Goal: Consume media (video, audio): Consume media (video, audio)

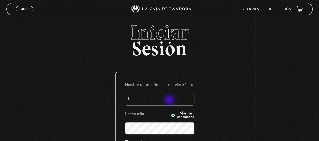
click at [170, 101] on input "k" at bounding box center [160, 99] width 70 height 13
type input "kathyvarela87@gmail.com"
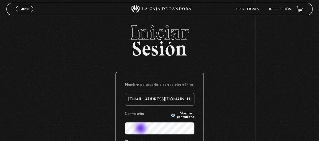
click at [170, 116] on button "Mostrar contraseña" at bounding box center [182, 115] width 24 height 7
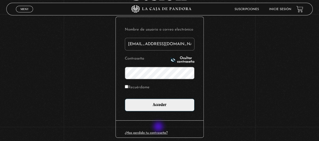
scroll to position [56, 0]
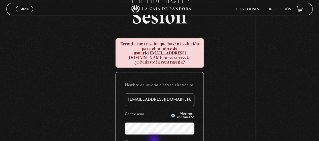
scroll to position [47, 0]
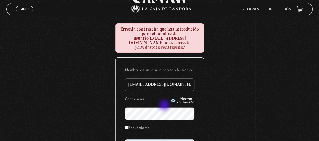
click at [177, 97] on span "Mostrar contraseña" at bounding box center [185, 100] width 17 height 7
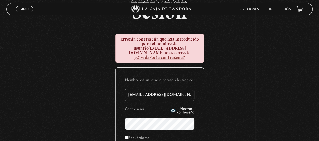
scroll to position [38, 0]
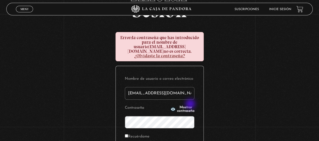
click at [191, 106] on span "Mostrar contraseña" at bounding box center [185, 109] width 17 height 7
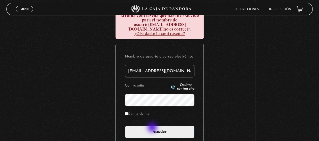
scroll to position [76, 0]
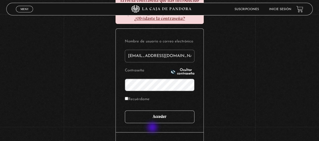
click at [170, 110] on input "Acceder" at bounding box center [160, 116] width 70 height 13
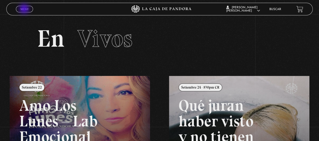
click at [25, 9] on span "Menu" at bounding box center [24, 9] width 8 height 3
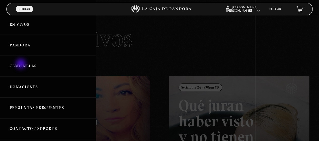
click at [21, 64] on link "Centinelas" at bounding box center [48, 66] width 96 height 21
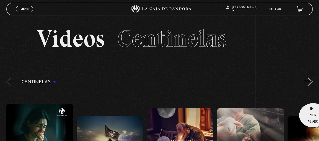
drag, startPoint x: 319, startPoint y: 54, endPoint x: 311, endPoint y: 94, distance: 40.7
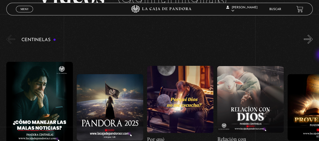
scroll to position [43, 0]
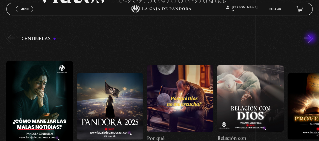
click at [311, 39] on button "»" at bounding box center [308, 38] width 9 height 9
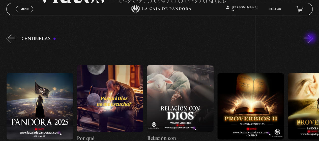
scroll to position [0, 70]
click at [311, 39] on button "»" at bounding box center [308, 38] width 9 height 9
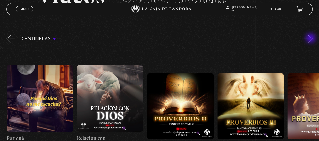
click at [311, 39] on button "»" at bounding box center [308, 38] width 9 height 9
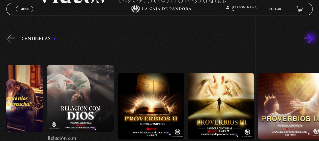
click at [311, 39] on button "»" at bounding box center [308, 38] width 9 height 9
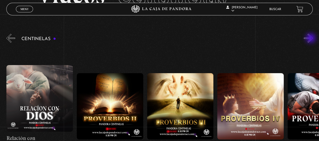
click at [311, 39] on button "»" at bounding box center [308, 38] width 9 height 9
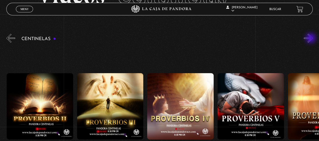
click at [311, 39] on button "»" at bounding box center [308, 38] width 9 height 9
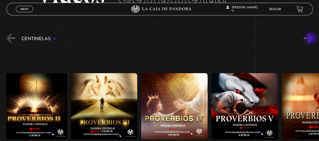
click at [311, 39] on button "»" at bounding box center [308, 38] width 9 height 9
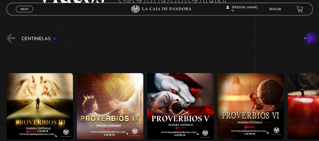
click at [311, 39] on button "»" at bounding box center [308, 38] width 9 height 9
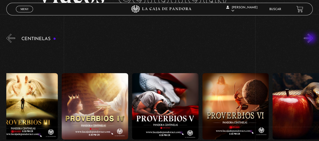
click at [311, 39] on button "»" at bounding box center [308, 38] width 9 height 9
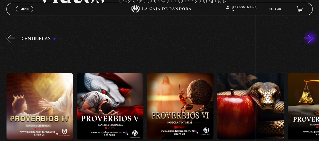
click at [311, 39] on button "»" at bounding box center [308, 38] width 9 height 9
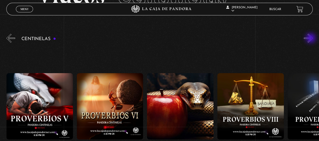
click at [311, 39] on button "»" at bounding box center [308, 38] width 9 height 9
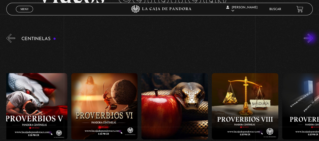
click at [311, 39] on button "»" at bounding box center [308, 38] width 9 height 9
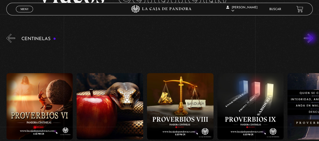
click at [311, 39] on button "»" at bounding box center [308, 38] width 9 height 9
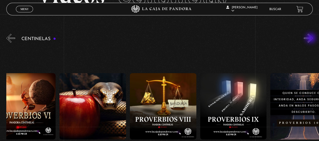
click at [311, 39] on button "»" at bounding box center [308, 38] width 9 height 9
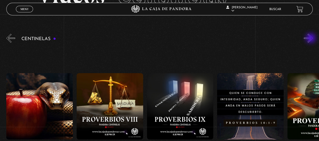
click at [311, 39] on button "»" at bounding box center [308, 38] width 9 height 9
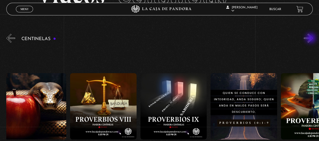
click at [311, 39] on button "»" at bounding box center [308, 38] width 9 height 9
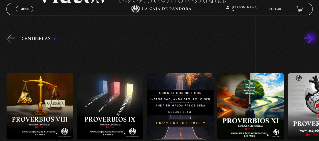
click at [311, 39] on button "»" at bounding box center [308, 38] width 9 height 9
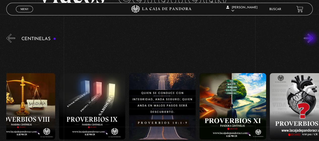
click at [311, 39] on button "»" at bounding box center [308, 38] width 9 height 9
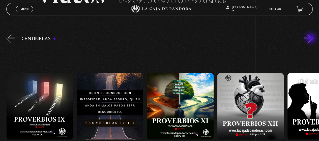
click at [311, 39] on button "»" at bounding box center [308, 38] width 9 height 9
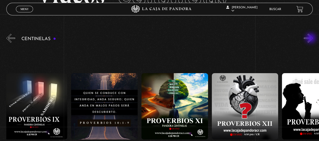
click at [311, 39] on button "»" at bounding box center [308, 38] width 9 height 9
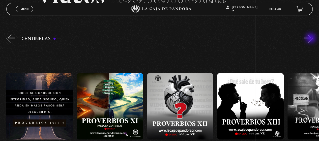
click at [311, 39] on button "»" at bounding box center [308, 38] width 9 height 9
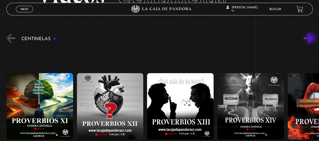
click at [311, 39] on button "»" at bounding box center [308, 38] width 9 height 9
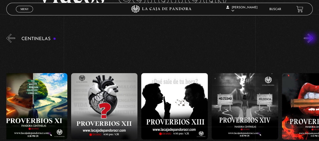
click at [311, 39] on button "»" at bounding box center [308, 38] width 9 height 9
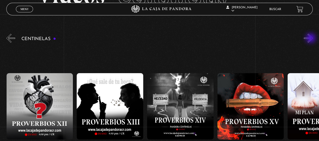
click at [311, 39] on button "»" at bounding box center [308, 38] width 9 height 9
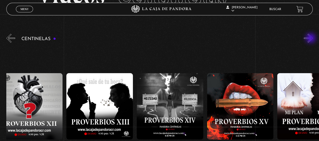
click at [311, 39] on button "»" at bounding box center [308, 38] width 9 height 9
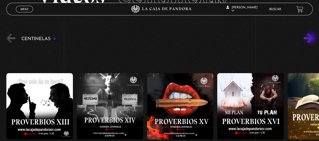
click at [311, 39] on button "»" at bounding box center [308, 38] width 9 height 9
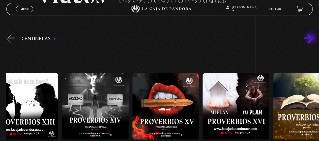
click at [311, 39] on button "»" at bounding box center [308, 38] width 9 height 9
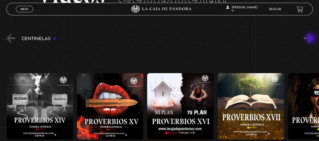
click at [311, 39] on button "»" at bounding box center [308, 38] width 9 height 9
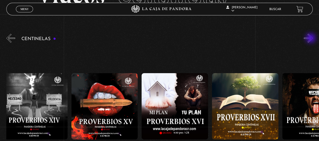
click at [311, 39] on button "»" at bounding box center [308, 38] width 9 height 9
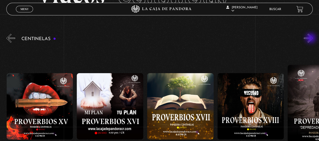
click at [311, 39] on button "»" at bounding box center [308, 38] width 9 height 9
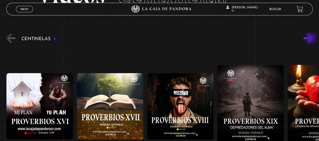
click at [311, 39] on button "»" at bounding box center [308, 38] width 9 height 9
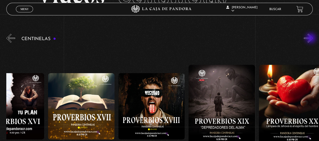
click at [311, 39] on button "»" at bounding box center [308, 38] width 9 height 9
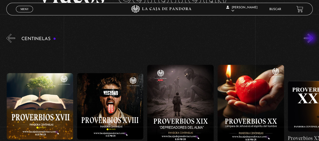
click at [311, 39] on button "»" at bounding box center [308, 38] width 9 height 9
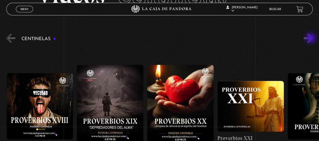
click at [311, 39] on button "»" at bounding box center [308, 38] width 9 height 9
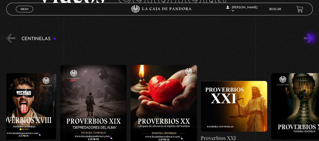
click at [311, 39] on button "»" at bounding box center [308, 38] width 9 height 9
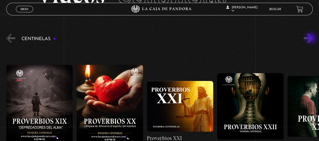
click at [311, 39] on button "»" at bounding box center [308, 38] width 9 height 9
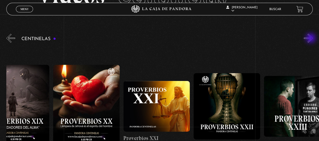
click at [311, 39] on button "»" at bounding box center [308, 38] width 9 height 9
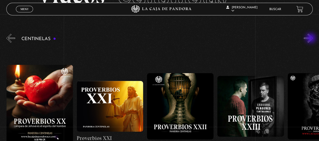
click at [311, 39] on button "»" at bounding box center [308, 38] width 9 height 9
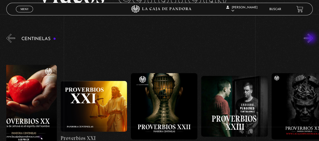
click at [311, 39] on button "»" at bounding box center [308, 38] width 9 height 9
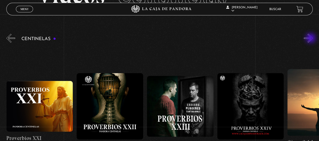
click at [311, 39] on button "»" at bounding box center [308, 38] width 9 height 9
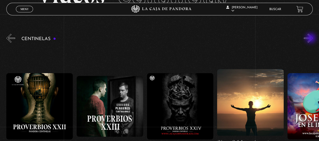
click at [311, 39] on button "»" at bounding box center [308, 38] width 9 height 9
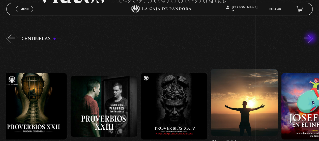
click at [311, 39] on button "»" at bounding box center [308, 38] width 9 height 9
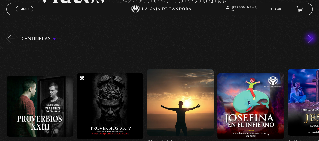
click at [311, 39] on button "»" at bounding box center [308, 38] width 9 height 9
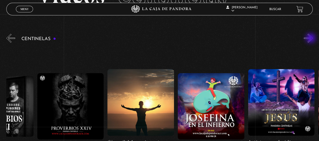
click at [311, 39] on button "»" at bounding box center [308, 38] width 9 height 9
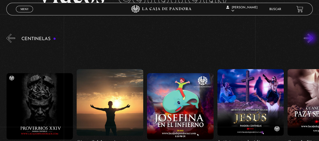
click at [311, 39] on button "»" at bounding box center [308, 38] width 9 height 9
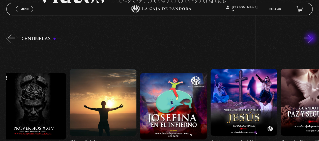
click at [311, 39] on button "»" at bounding box center [308, 38] width 9 height 9
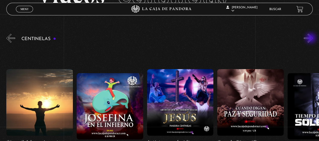
click at [311, 39] on button "»" at bounding box center [308, 38] width 9 height 9
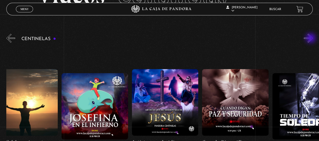
click at [311, 39] on button "»" at bounding box center [308, 38] width 9 height 9
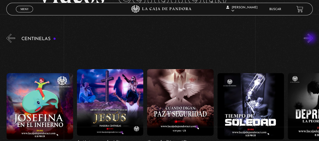
click at [311, 39] on button "»" at bounding box center [308, 38] width 9 height 9
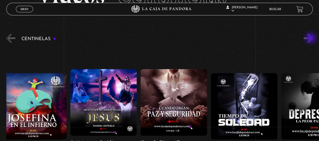
click at [311, 39] on button "»" at bounding box center [308, 38] width 9 height 9
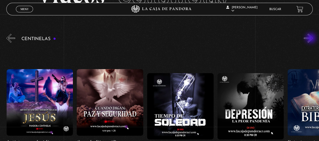
click at [311, 39] on button "»" at bounding box center [308, 38] width 9 height 9
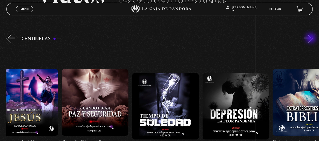
click at [311, 39] on button "»" at bounding box center [308, 38] width 9 height 9
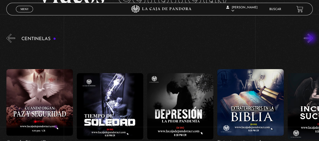
click at [311, 39] on button "»" at bounding box center [308, 38] width 9 height 9
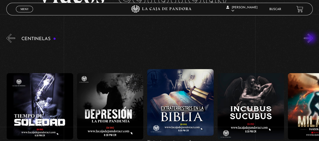
click at [311, 39] on button "»" at bounding box center [308, 38] width 9 height 9
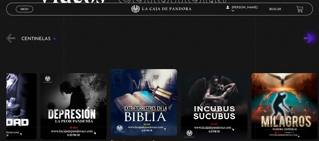
click at [311, 39] on button "»" at bounding box center [308, 38] width 9 height 9
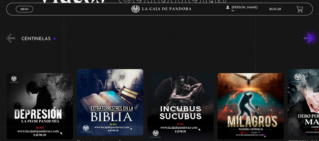
click at [311, 39] on button "»" at bounding box center [308, 38] width 9 height 9
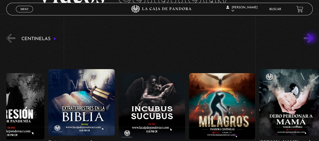
click at [311, 39] on button "»" at bounding box center [308, 38] width 9 height 9
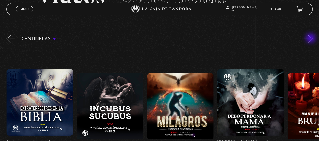
click at [311, 39] on button "»" at bounding box center [308, 38] width 9 height 9
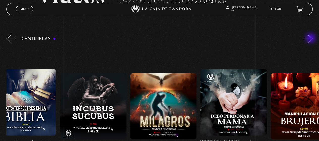
click at [311, 39] on button "»" at bounding box center [308, 38] width 9 height 9
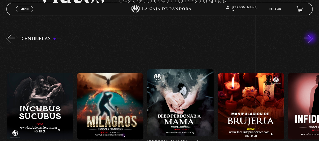
click at [311, 39] on button "»" at bounding box center [308, 38] width 9 height 9
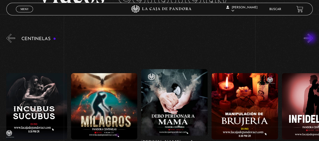
click at [311, 39] on button "»" at bounding box center [308, 38] width 9 height 9
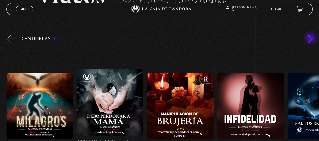
click at [311, 39] on button "»" at bounding box center [308, 38] width 9 height 9
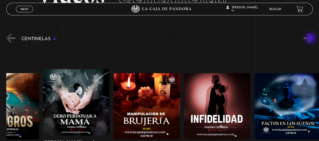
click at [311, 39] on button "»" at bounding box center [308, 38] width 9 height 9
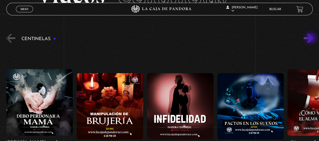
click at [311, 39] on button "»" at bounding box center [308, 38] width 9 height 9
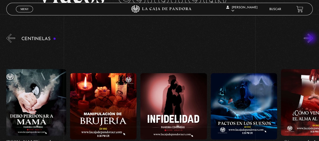
click at [311, 39] on button "»" at bounding box center [308, 38] width 9 height 9
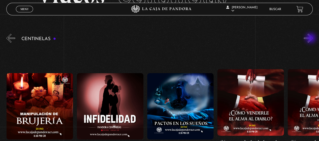
click at [311, 39] on button "»" at bounding box center [308, 38] width 9 height 9
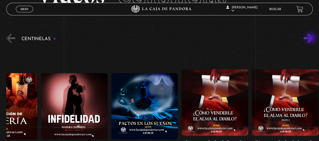
click at [311, 39] on button "»" at bounding box center [308, 38] width 9 height 9
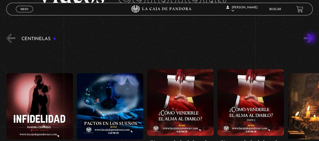
click at [311, 39] on button "»" at bounding box center [308, 38] width 9 height 9
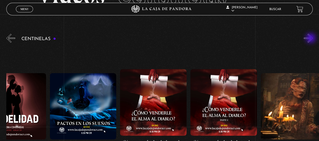
click at [311, 39] on button "»" at bounding box center [308, 38] width 9 height 9
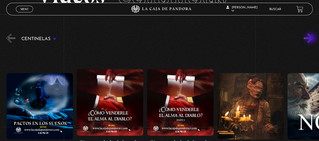
click at [311, 39] on button "»" at bounding box center [308, 38] width 9 height 9
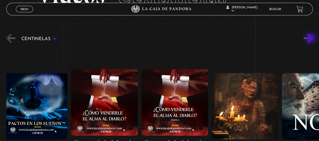
click at [311, 39] on button "»" at bounding box center [308, 38] width 9 height 9
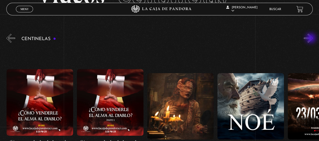
click at [311, 39] on button "»" at bounding box center [308, 38] width 9 height 9
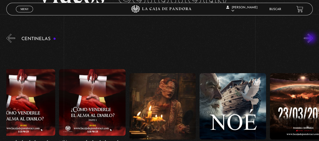
click at [311, 39] on button "»" at bounding box center [308, 38] width 9 height 9
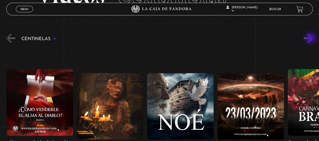
click at [311, 39] on button "»" at bounding box center [308, 38] width 9 height 9
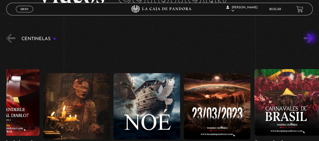
click at [311, 39] on button "»" at bounding box center [308, 38] width 9 height 9
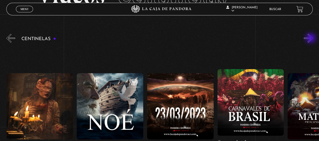
click at [311, 39] on button "»" at bounding box center [308, 38] width 9 height 9
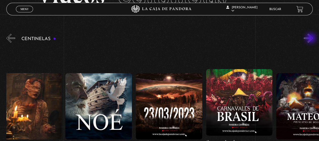
click at [311, 39] on button "»" at bounding box center [308, 38] width 9 height 9
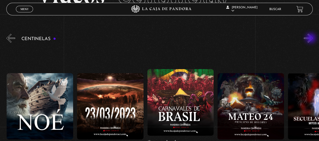
click at [311, 39] on button "»" at bounding box center [308, 38] width 9 height 9
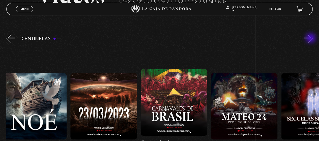
click at [311, 39] on button "»" at bounding box center [308, 38] width 9 height 9
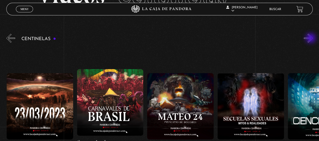
click at [311, 39] on button "»" at bounding box center [308, 38] width 9 height 9
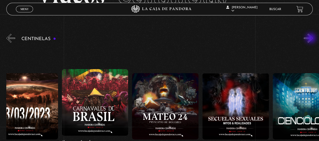
click at [311, 39] on button "»" at bounding box center [308, 38] width 9 height 9
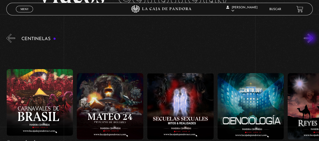
click at [311, 39] on button "»" at bounding box center [308, 38] width 9 height 9
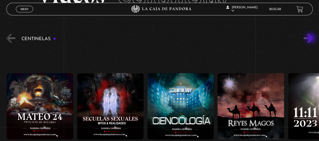
click at [311, 39] on button "»" at bounding box center [308, 38] width 9 height 9
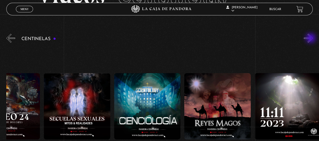
click at [311, 39] on button "»" at bounding box center [308, 38] width 9 height 9
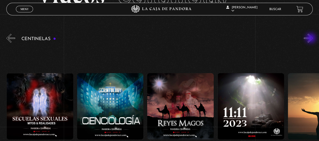
click at [311, 39] on button "»" at bounding box center [308, 38] width 9 height 9
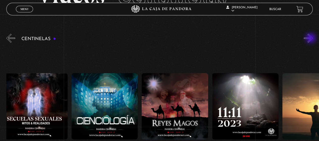
click at [311, 39] on button "»" at bounding box center [308, 38] width 9 height 9
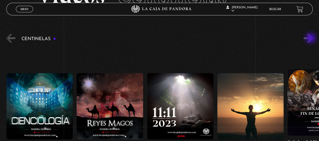
click at [311, 39] on button "»" at bounding box center [308, 38] width 9 height 9
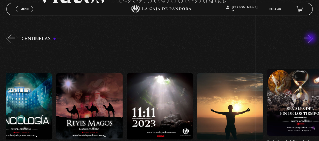
click at [311, 39] on button "»" at bounding box center [308, 38] width 9 height 9
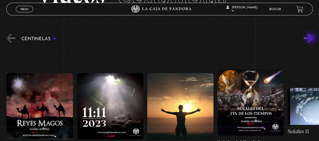
click at [311, 39] on button "»" at bounding box center [308, 38] width 9 height 9
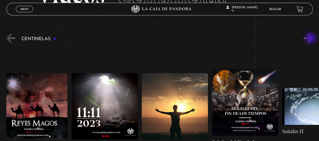
click at [311, 39] on button "»" at bounding box center [308, 38] width 9 height 9
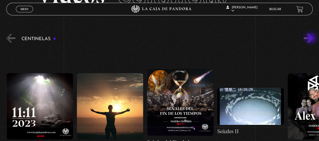
click at [311, 39] on button "»" at bounding box center [308, 38] width 9 height 9
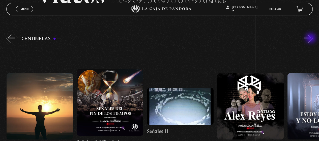
click at [311, 39] on button "»" at bounding box center [308, 38] width 9 height 9
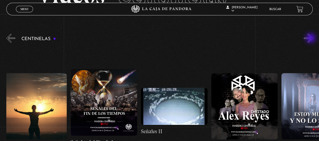
click at [311, 39] on button "»" at bounding box center [308, 38] width 9 height 9
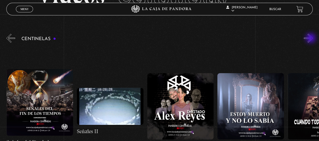
click at [311, 39] on button "»" at bounding box center [308, 38] width 9 height 9
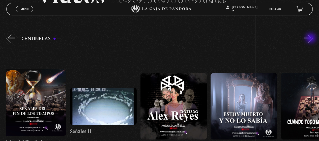
click at [311, 39] on button "»" at bounding box center [308, 38] width 9 height 9
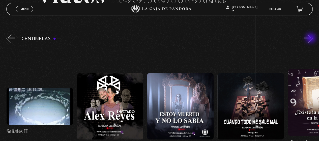
click at [311, 39] on button "»" at bounding box center [308, 38] width 9 height 9
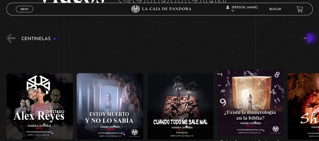
click at [311, 39] on button "»" at bounding box center [308, 38] width 9 height 9
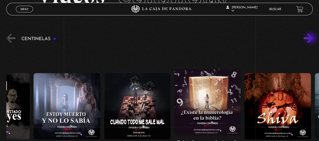
click at [311, 39] on button "»" at bounding box center [308, 38] width 9 height 9
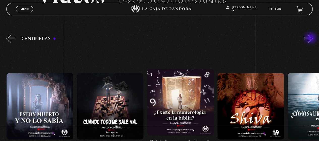
click at [311, 39] on button "»" at bounding box center [308, 38] width 9 height 9
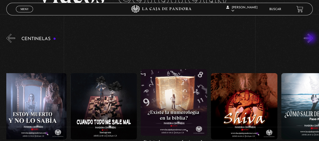
click at [311, 39] on button "»" at bounding box center [308, 38] width 9 height 9
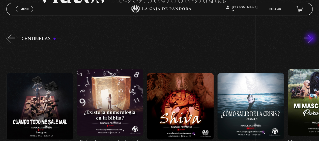
click at [311, 39] on button "»" at bounding box center [308, 38] width 9 height 9
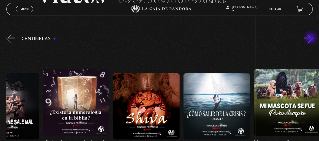
click at [311, 39] on button "»" at bounding box center [308, 38] width 9 height 9
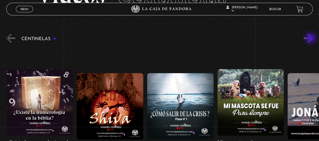
click at [311, 39] on button "»" at bounding box center [308, 38] width 9 height 9
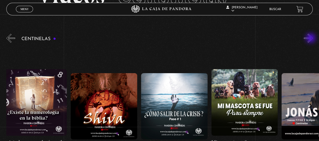
click at [311, 39] on button "»" at bounding box center [308, 38] width 9 height 9
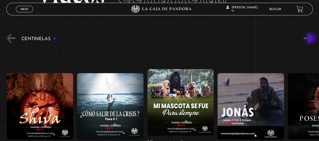
click at [311, 39] on button "»" at bounding box center [308, 38] width 9 height 9
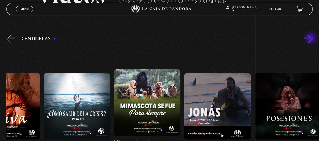
click at [311, 39] on button "»" at bounding box center [308, 38] width 9 height 9
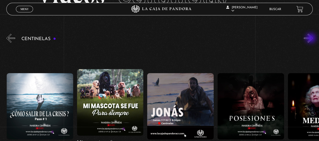
click at [311, 39] on button "»" at bounding box center [308, 38] width 9 height 9
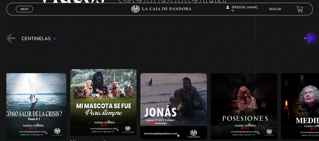
click at [311, 39] on button "»" at bounding box center [308, 38] width 9 height 9
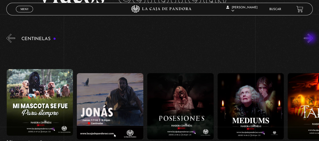
click at [311, 39] on button "»" at bounding box center [308, 38] width 9 height 9
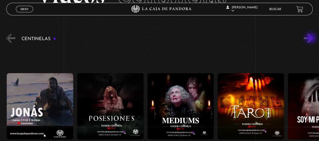
click at [311, 39] on button "»" at bounding box center [308, 38] width 9 height 9
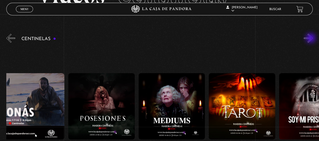
click at [311, 39] on button "»" at bounding box center [308, 38] width 9 height 9
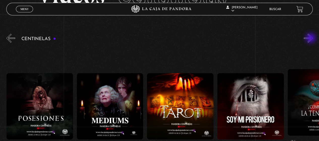
click at [311, 39] on button "»" at bounding box center [308, 38] width 9 height 9
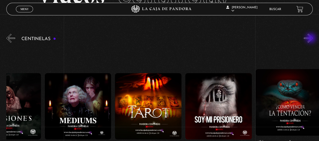
click at [311, 39] on button "»" at bounding box center [308, 38] width 9 height 9
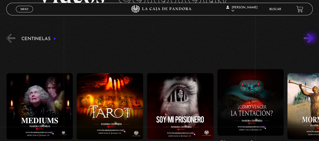
click at [311, 39] on button "»" at bounding box center [308, 38] width 9 height 9
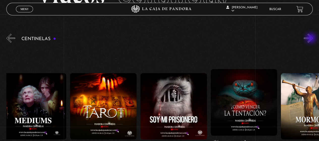
click at [311, 39] on button "»" at bounding box center [308, 38] width 9 height 9
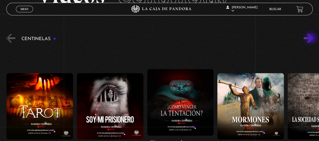
click at [311, 39] on button "»" at bounding box center [308, 38] width 9 height 9
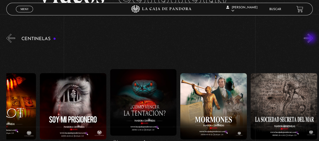
click at [311, 39] on button "»" at bounding box center [308, 38] width 9 height 9
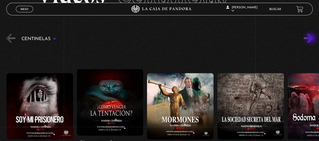
click at [311, 39] on button "»" at bounding box center [308, 38] width 9 height 9
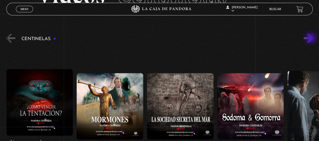
click at [311, 39] on button "»" at bounding box center [308, 38] width 9 height 9
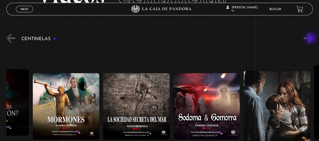
click at [311, 39] on button "»" at bounding box center [308, 38] width 9 height 9
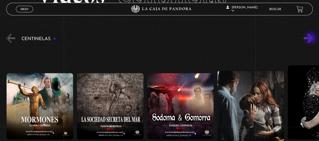
click at [311, 39] on button "»" at bounding box center [308, 38] width 9 height 9
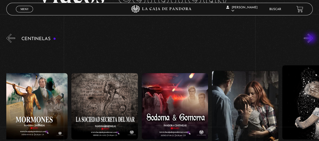
click at [311, 39] on button "»" at bounding box center [308, 38] width 9 height 9
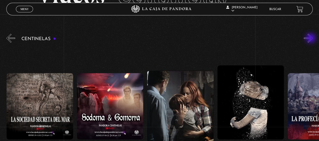
click at [311, 39] on button "»" at bounding box center [308, 38] width 9 height 9
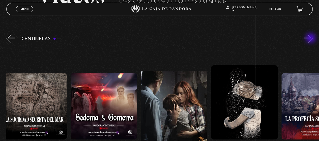
click at [311, 39] on button "»" at bounding box center [308, 38] width 9 height 9
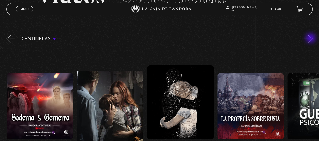
click at [311, 39] on button "»" at bounding box center [308, 38] width 9 height 9
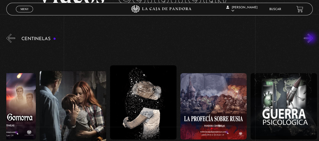
click at [311, 39] on button "»" at bounding box center [308, 38] width 9 height 9
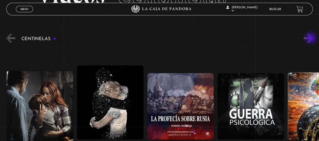
click at [311, 39] on button "»" at bounding box center [308, 38] width 9 height 9
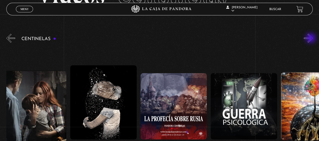
click at [311, 39] on button "»" at bounding box center [308, 38] width 9 height 9
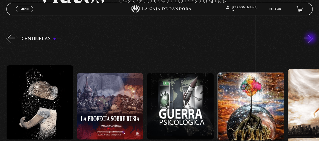
click at [311, 39] on button "»" at bounding box center [308, 38] width 9 height 9
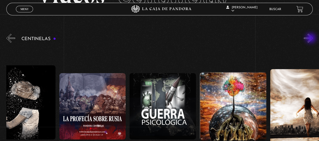
click at [311, 39] on button "»" at bounding box center [308, 38] width 9 height 9
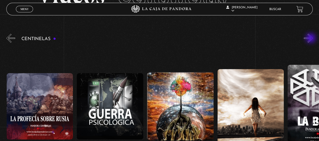
click at [311, 39] on button "»" at bounding box center [308, 38] width 9 height 9
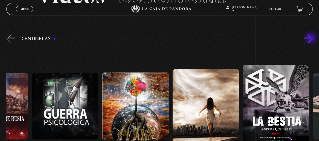
click at [311, 39] on button "»" at bounding box center [308, 38] width 9 height 9
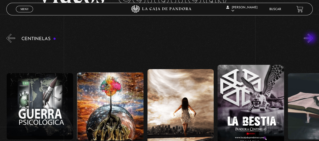
click at [311, 39] on button "»" at bounding box center [308, 38] width 9 height 9
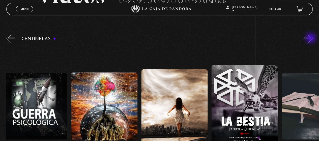
click at [311, 39] on button "»" at bounding box center [308, 38] width 9 height 9
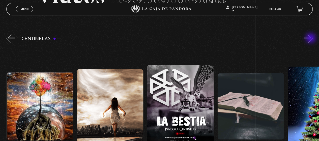
click at [311, 39] on button "»" at bounding box center [308, 38] width 9 height 9
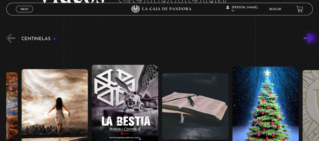
click at [311, 39] on button "»" at bounding box center [308, 38] width 9 height 9
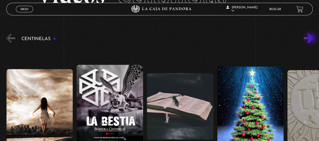
click at [311, 39] on button "»" at bounding box center [308, 38] width 9 height 9
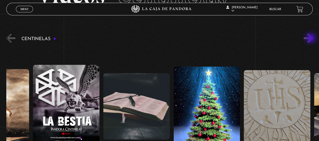
click at [311, 39] on button "»" at bounding box center [308, 38] width 9 height 9
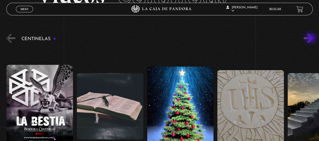
click at [311, 39] on button "»" at bounding box center [308, 38] width 9 height 9
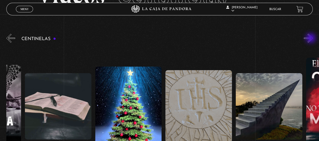
click at [311, 39] on button "»" at bounding box center [308, 38] width 9 height 9
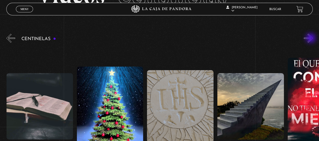
click at [311, 39] on button "»" at bounding box center [308, 38] width 9 height 9
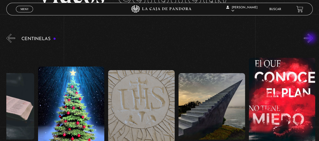
click at [311, 39] on button "»" at bounding box center [308, 38] width 9 height 9
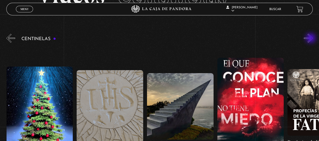
click at [311, 39] on button "»" at bounding box center [308, 38] width 9 height 9
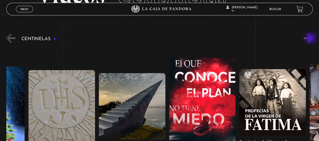
click at [311, 39] on button "»" at bounding box center [308, 38] width 9 height 9
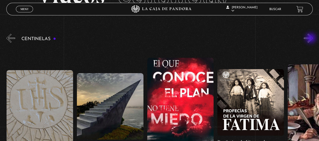
click at [311, 39] on button "»" at bounding box center [308, 38] width 9 height 9
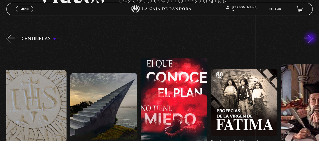
click at [311, 39] on button "»" at bounding box center [308, 38] width 9 height 9
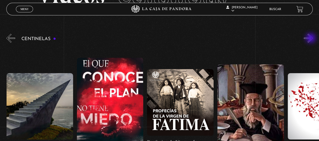
click at [311, 39] on button "»" at bounding box center [308, 38] width 9 height 9
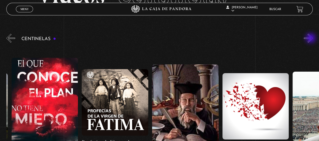
click at [311, 39] on button "»" at bounding box center [308, 38] width 9 height 9
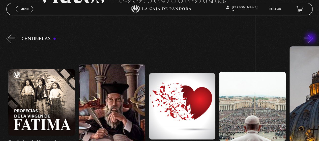
click at [311, 39] on button "»" at bounding box center [308, 38] width 9 height 9
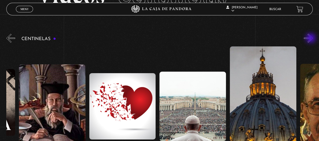
click at [311, 39] on button "»" at bounding box center [308, 38] width 9 height 9
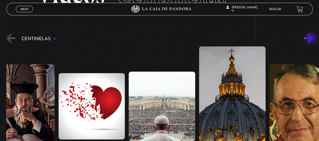
click at [311, 39] on button "»" at bounding box center [308, 38] width 9 height 9
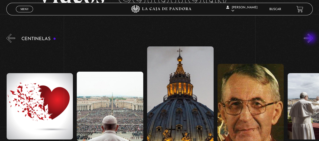
click at [311, 39] on button "»" at bounding box center [308, 38] width 9 height 9
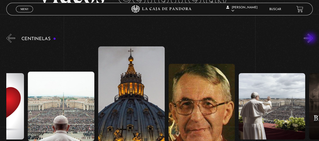
click at [311, 39] on button "»" at bounding box center [308, 38] width 9 height 9
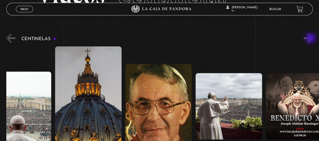
click at [311, 39] on button "»" at bounding box center [308, 38] width 9 height 9
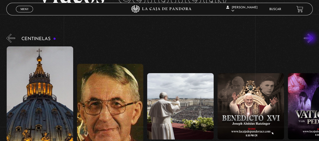
click at [311, 39] on button "»" at bounding box center [308, 38] width 9 height 9
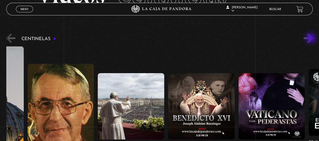
click at [311, 39] on button "»" at bounding box center [308, 38] width 9 height 9
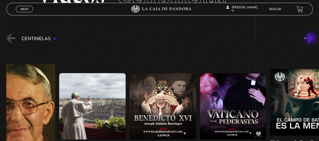
click at [311, 39] on button "»" at bounding box center [308, 38] width 9 height 9
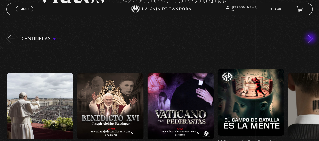
click at [311, 39] on button "»" at bounding box center [308, 38] width 9 height 9
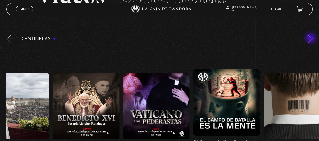
click at [311, 39] on button "»" at bounding box center [308, 38] width 9 height 9
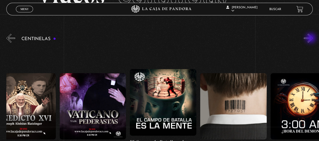
click at [311, 39] on button "»" at bounding box center [308, 38] width 9 height 9
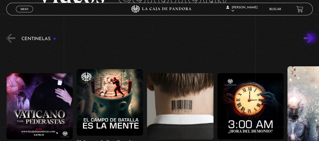
click at [311, 39] on button "»" at bounding box center [308, 38] width 9 height 9
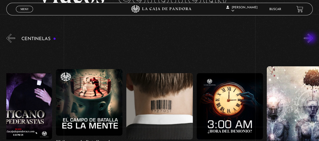
click at [311, 39] on button "»" at bounding box center [308, 38] width 9 height 9
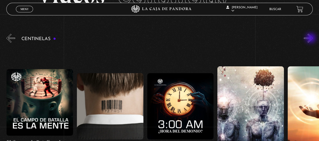
click at [311, 39] on button "»" at bounding box center [308, 38] width 9 height 9
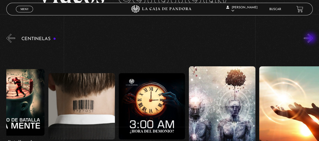
click at [311, 39] on button "»" at bounding box center [308, 38] width 9 height 9
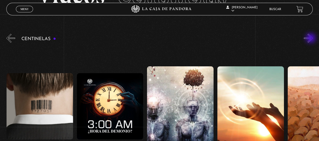
click at [311, 39] on button "»" at bounding box center [308, 38] width 9 height 9
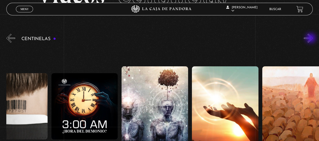
click at [311, 39] on button "»" at bounding box center [308, 38] width 9 height 9
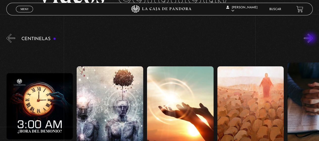
click at [311, 39] on button "»" at bounding box center [308, 38] width 9 height 9
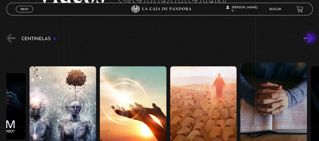
click at [311, 39] on button "»" at bounding box center [308, 38] width 9 height 9
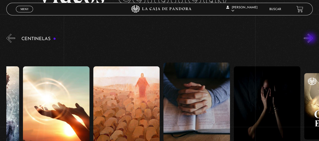
click at [311, 39] on button "»" at bounding box center [308, 38] width 9 height 9
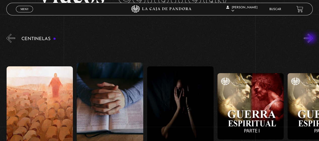
click at [311, 39] on button "»" at bounding box center [308, 38] width 9 height 9
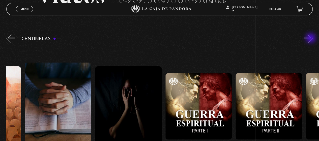
click at [311, 39] on button "»" at bounding box center [308, 38] width 9 height 9
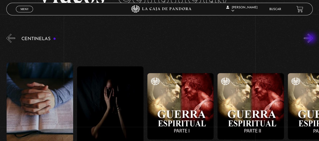
click at [311, 39] on button "»" at bounding box center [308, 38] width 9 height 9
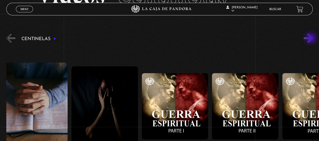
click at [311, 39] on button "»" at bounding box center [308, 38] width 9 height 9
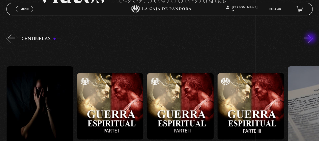
click at [311, 39] on button "»" at bounding box center [308, 38] width 9 height 9
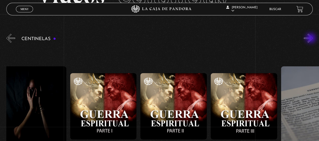
click at [311, 39] on button "»" at bounding box center [308, 38] width 9 height 9
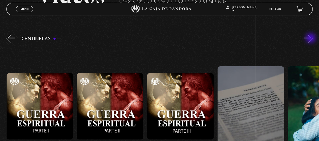
click at [311, 39] on button "»" at bounding box center [308, 38] width 9 height 9
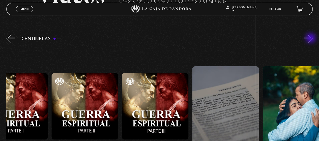
click at [311, 39] on button "»" at bounding box center [308, 38] width 9 height 9
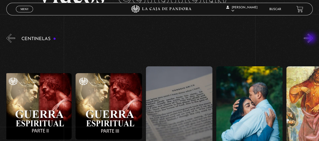
click at [311, 39] on button "»" at bounding box center [308, 38] width 9 height 9
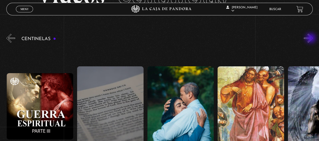
click at [311, 39] on button "»" at bounding box center [308, 38] width 9 height 9
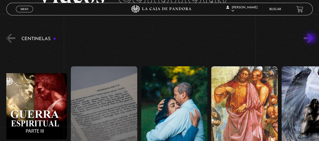
click at [311, 39] on button "»" at bounding box center [308, 38] width 9 height 9
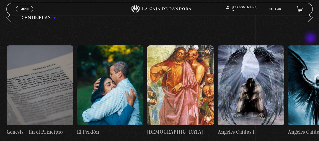
scroll to position [64, 0]
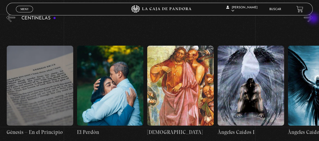
click at [312, 19] on button "»" at bounding box center [308, 17] width 9 height 9
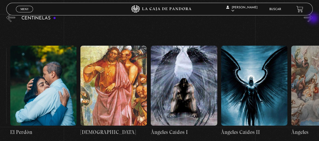
click at [312, 19] on button "»" at bounding box center [308, 17] width 9 height 9
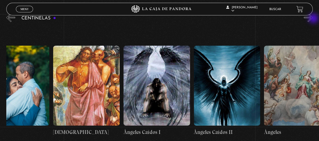
click at [312, 19] on button "»" at bounding box center [308, 17] width 9 height 9
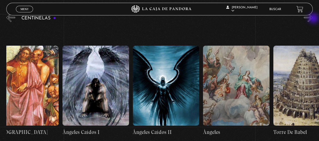
click at [312, 19] on button "»" at bounding box center [308, 17] width 9 height 9
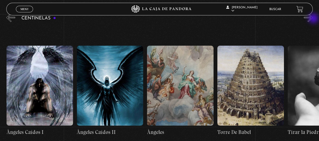
click at [312, 19] on button "»" at bounding box center [308, 17] width 9 height 9
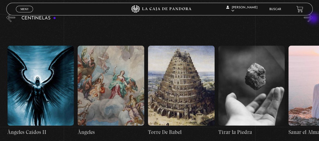
click at [312, 19] on button "»" at bounding box center [308, 17] width 9 height 9
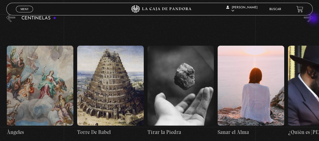
scroll to position [0, 7514]
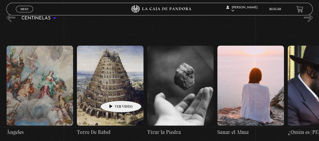
click at [113, 93] on figure at bounding box center [110, 86] width 67 height 80
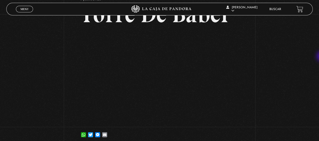
scroll to position [35, 0]
